Goal: Information Seeking & Learning: Learn about a topic

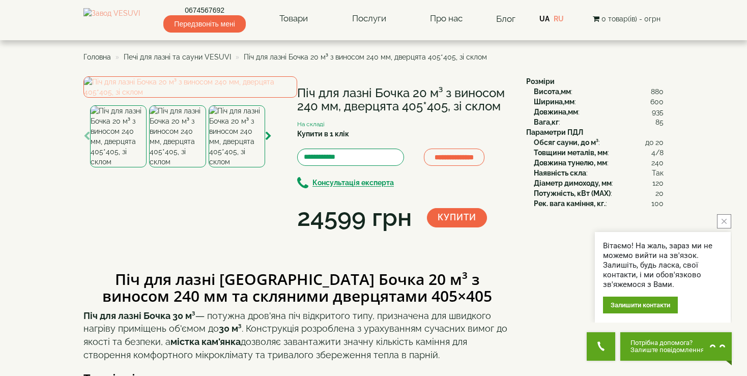
click at [174, 98] on img at bounding box center [190, 86] width 214 height 21
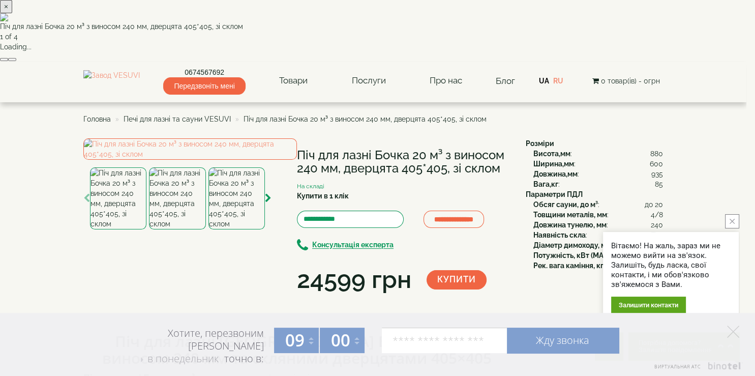
click at [727, 220] on button "close button" at bounding box center [732, 221] width 14 height 14
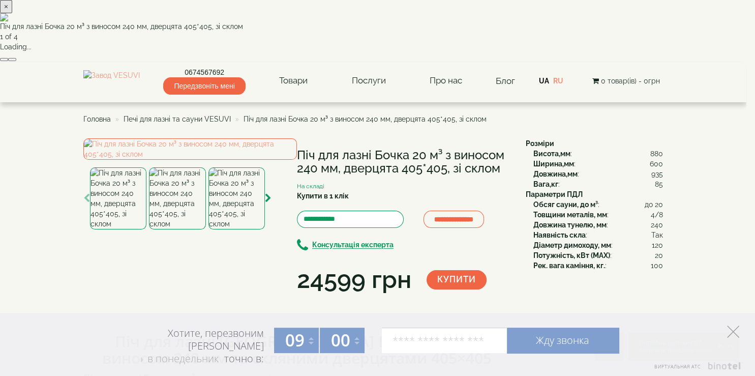
click at [734, 330] on icon at bounding box center [733, 331] width 12 height 12
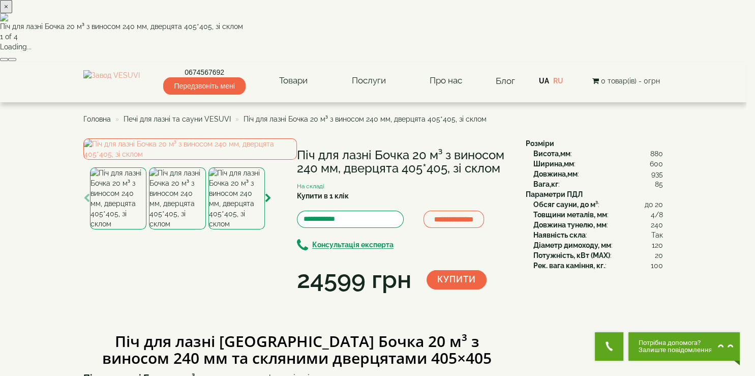
click at [16, 61] on button "button" at bounding box center [12, 59] width 8 height 3
click at [8, 61] on button "button" at bounding box center [4, 59] width 8 height 3
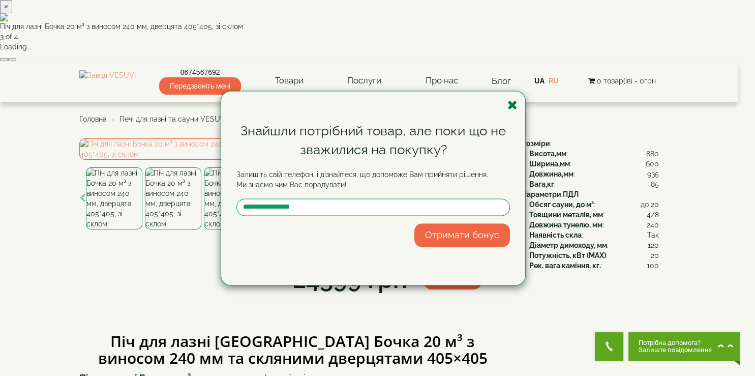
click at [517, 106] on icon "button" at bounding box center [513, 105] width 10 height 13
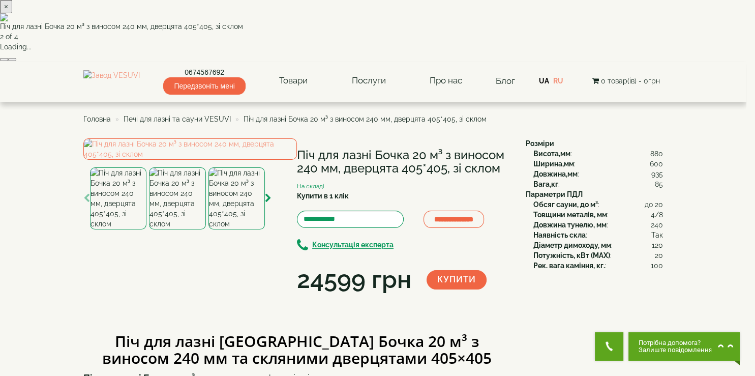
click at [12, 13] on button "×" at bounding box center [6, 6] width 12 height 13
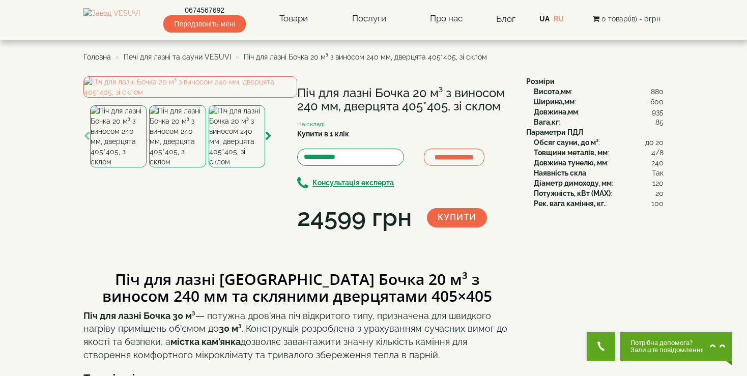
drag, startPoint x: 300, startPoint y: 93, endPoint x: 510, endPoint y: 109, distance: 210.7
click at [510, 109] on h1 "Піч для лазні Бочка 20 м³ з виносом 240 мм, дверцята 405*405, зі склом" at bounding box center [404, 99] width 214 height 27
copy h1 "Піч для лазні Бочка 20 м³ з виносом 240 мм, дверцята 405*405, зі склом"
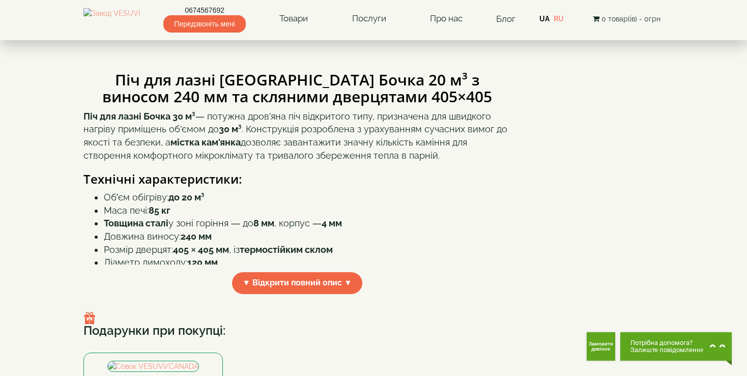
scroll to position [228, 0]
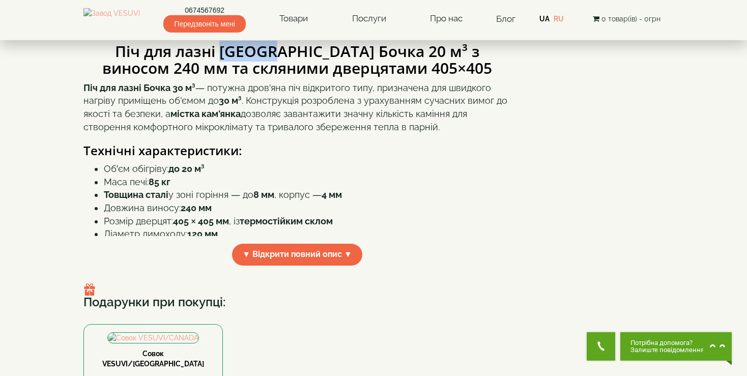
drag, startPoint x: 190, startPoint y: 143, endPoint x: 250, endPoint y: 142, distance: 60.0
click at [250, 78] on b "Піч для лазні [GEOGRAPHIC_DATA] Бочка 20 м³ з виносом 240 мм та скляними дверця…" at bounding box center [297, 60] width 390 height 38
copy b "[GEOGRAPHIC_DATA]"
